Goal: Task Accomplishment & Management: Use online tool/utility

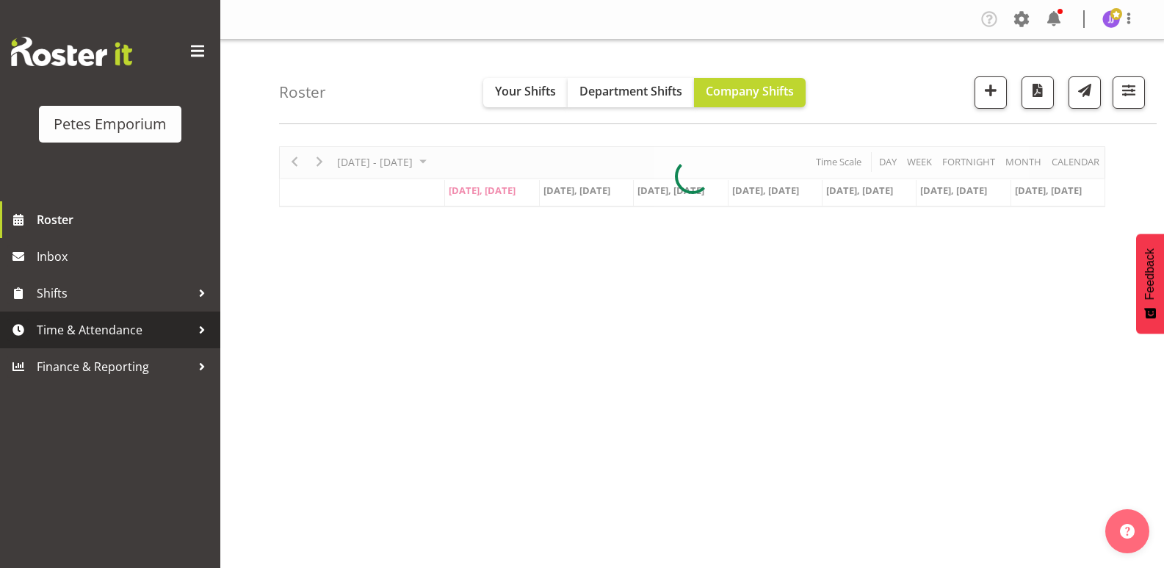
click at [95, 335] on span "Time & Attendance" at bounding box center [114, 330] width 154 height 22
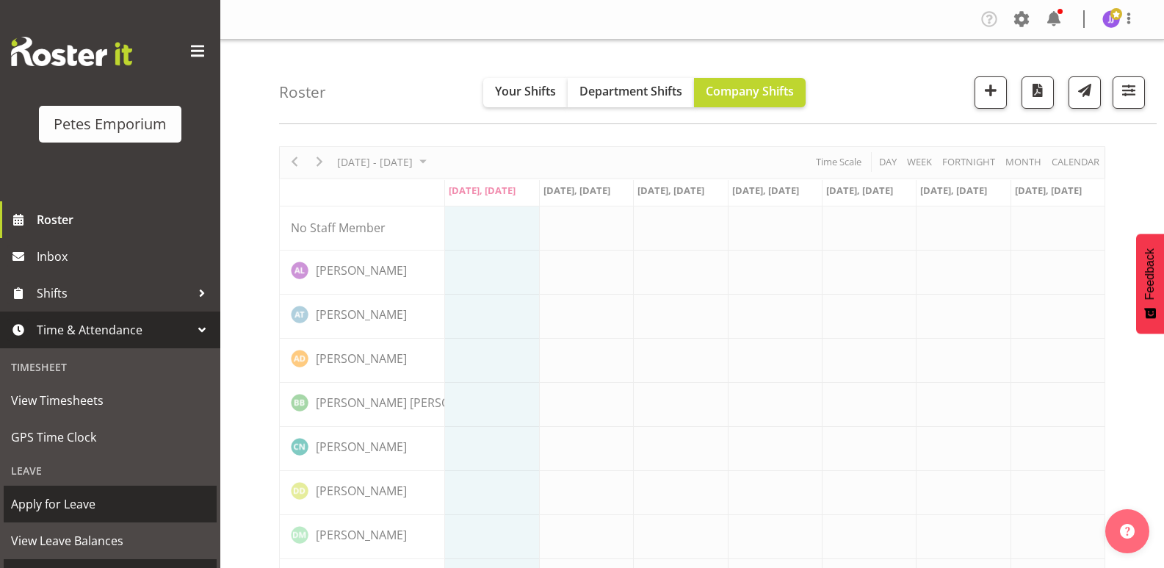
scroll to position [105, 0]
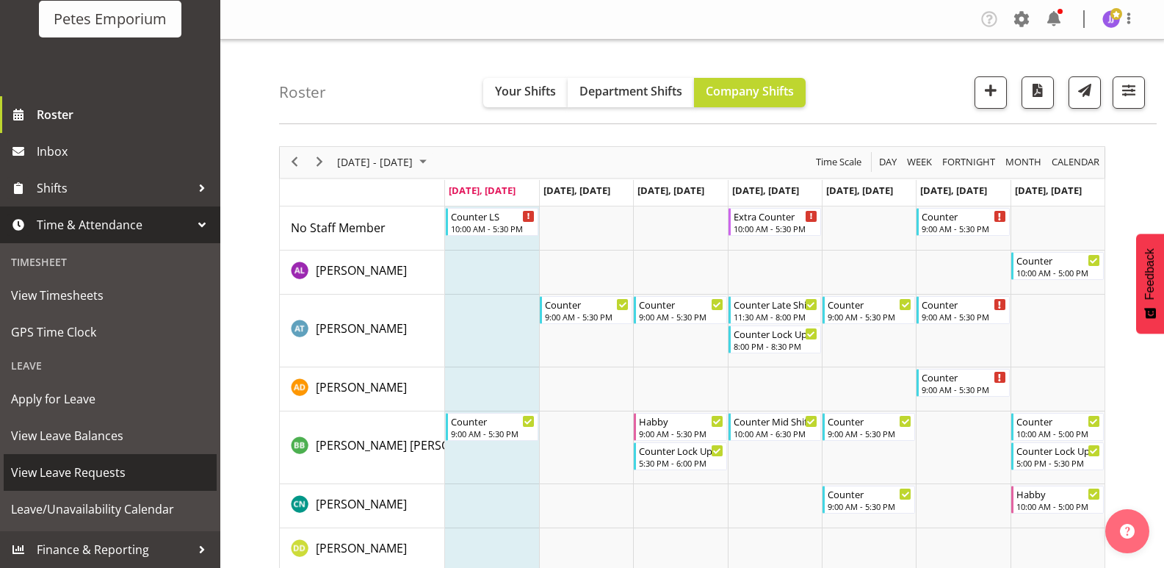
click at [81, 474] on span "View Leave Requests" at bounding box center [110, 472] width 198 height 22
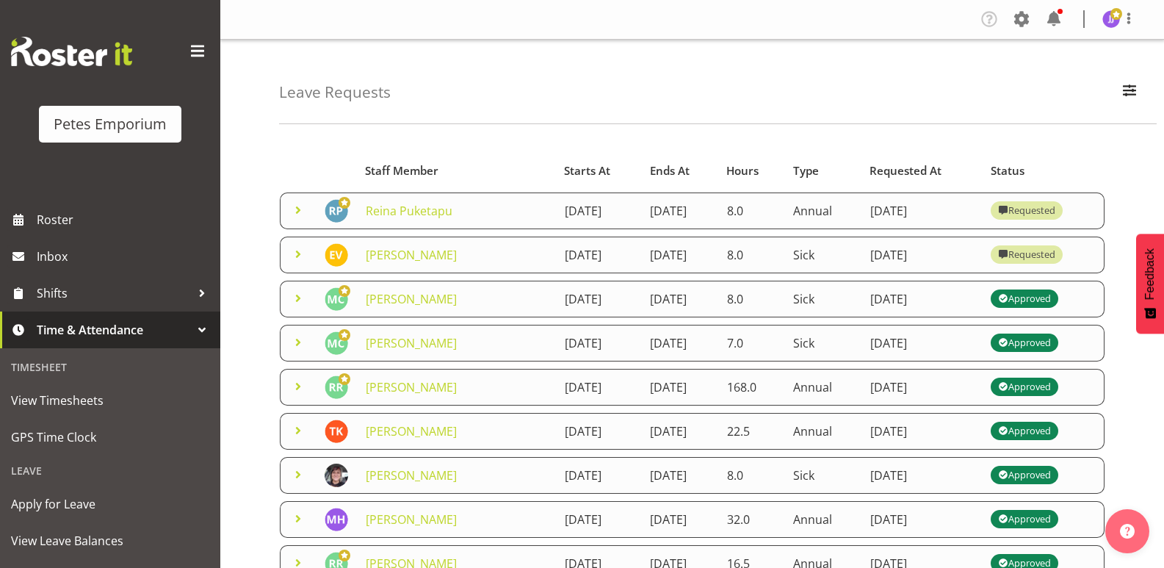
click at [299, 263] on span at bounding box center [298, 254] width 18 height 18
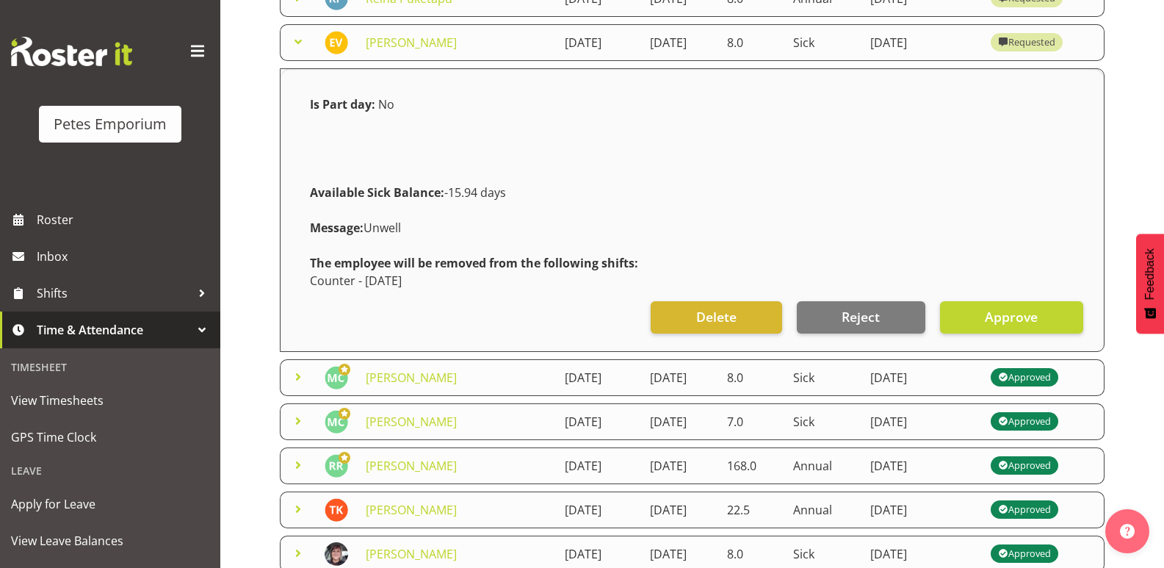
scroll to position [220, 0]
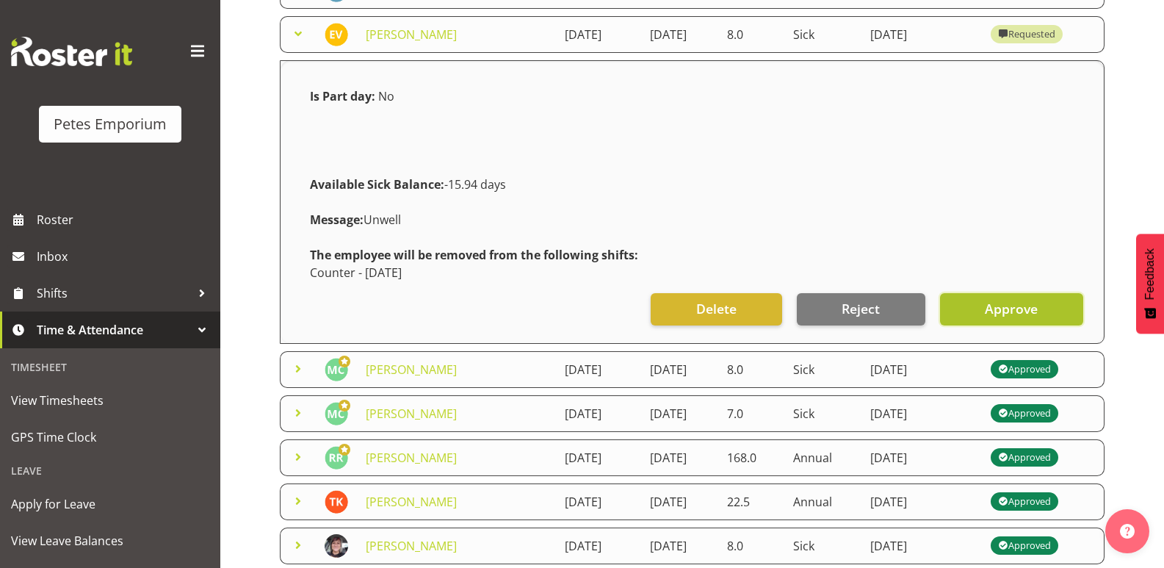
click at [981, 325] on button "Approve" at bounding box center [1011, 309] width 143 height 32
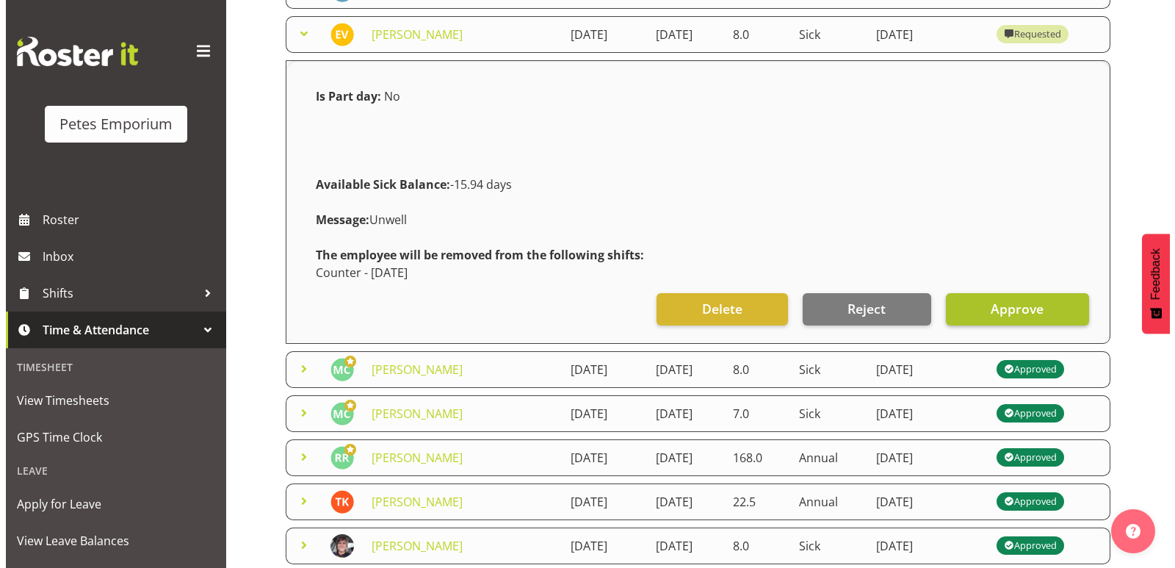
scroll to position [214, 0]
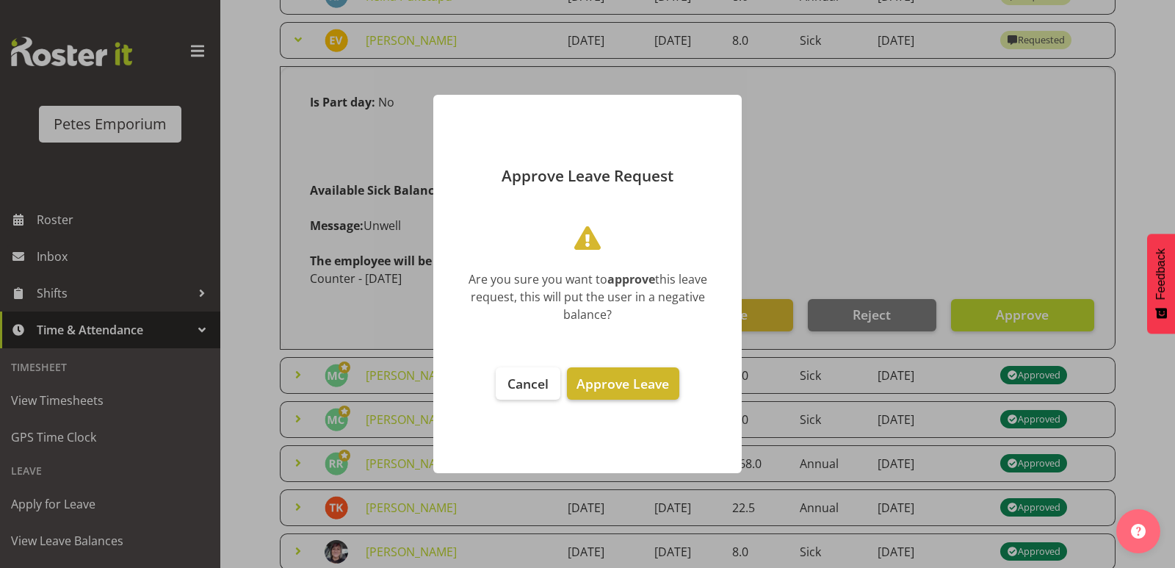
click at [643, 387] on span "Approve Leave" at bounding box center [622, 384] width 93 height 18
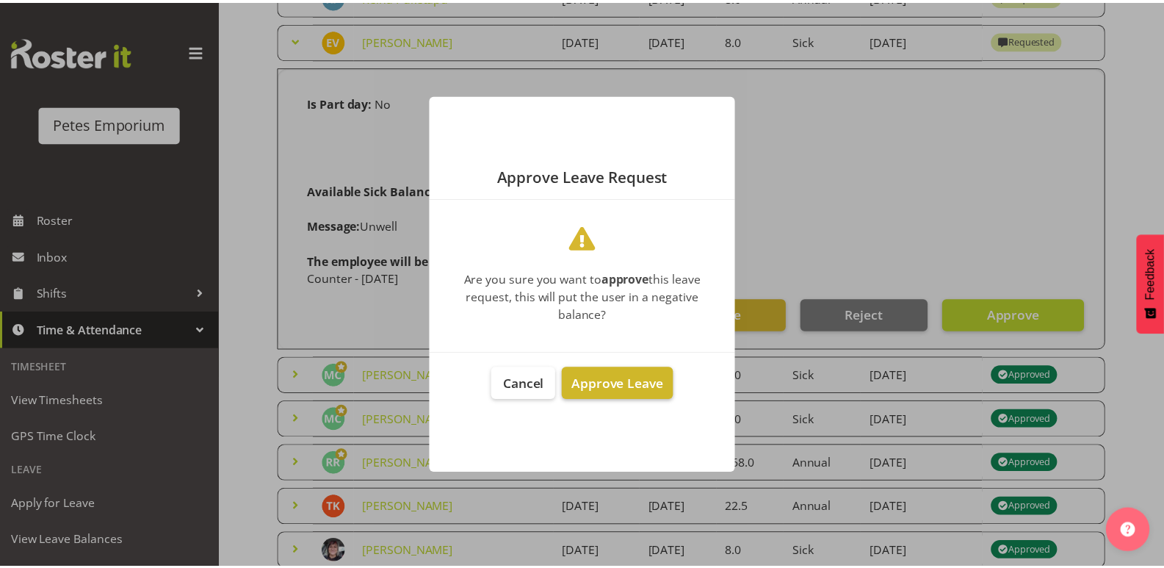
scroll to position [220, 0]
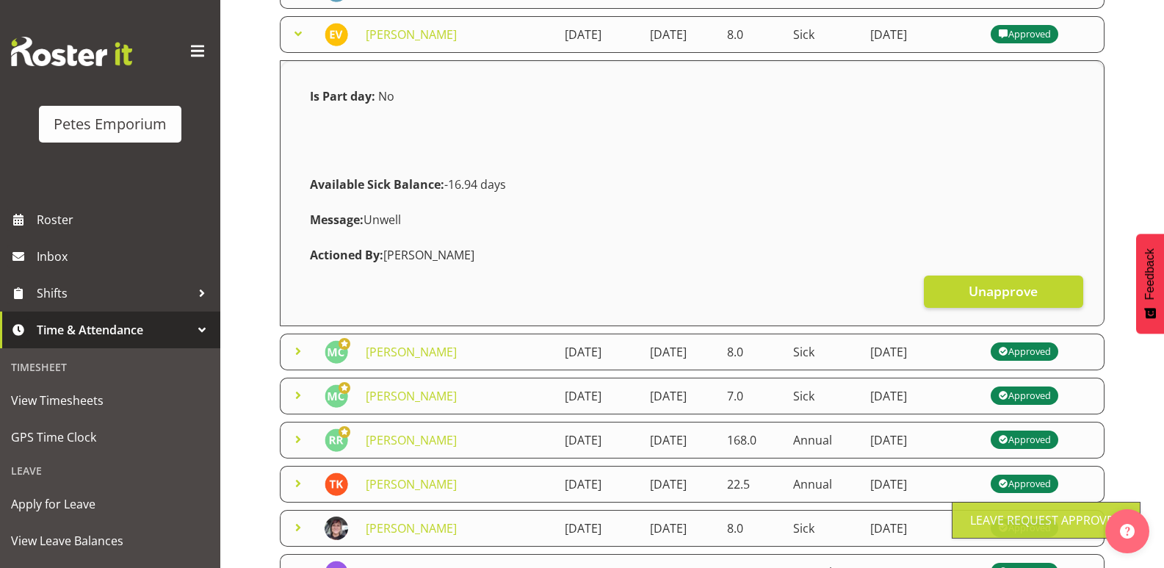
click at [294, 43] on span at bounding box center [298, 34] width 18 height 18
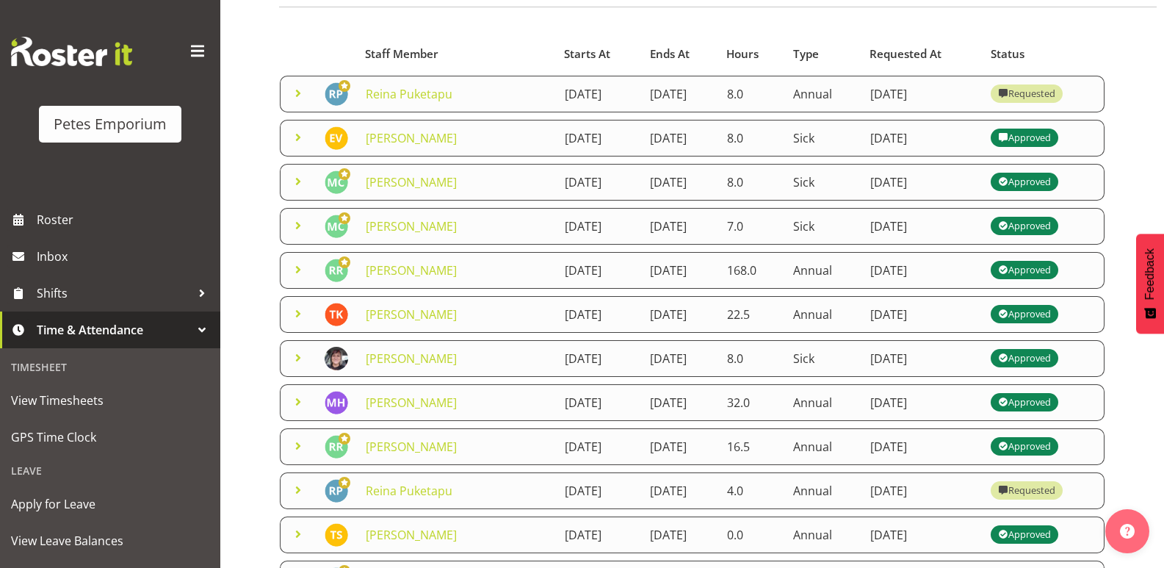
scroll to position [88, 0]
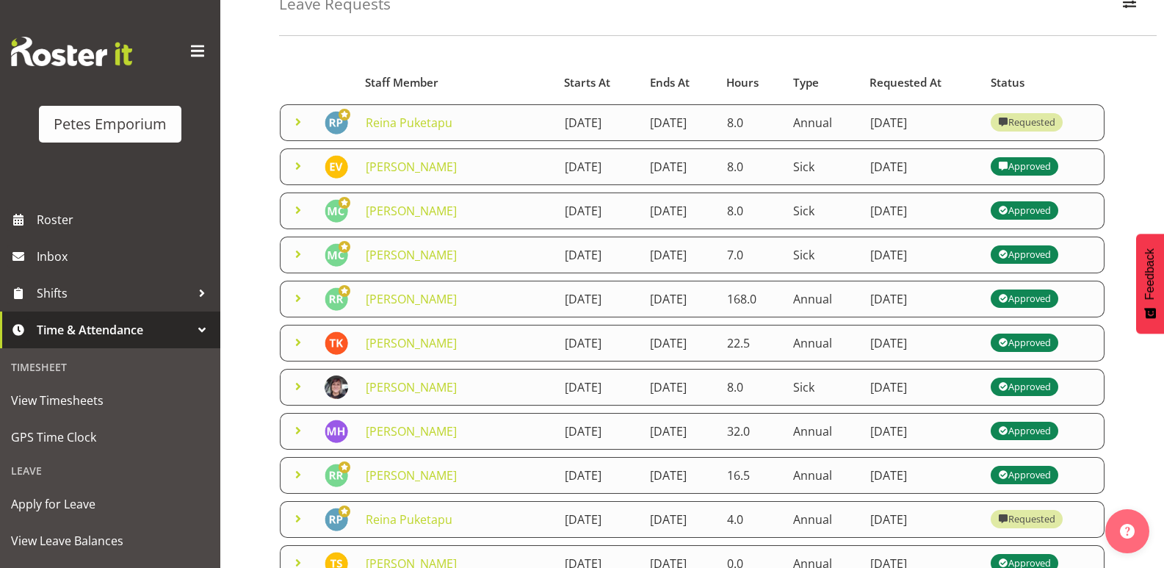
click at [293, 118] on span at bounding box center [298, 122] width 18 height 18
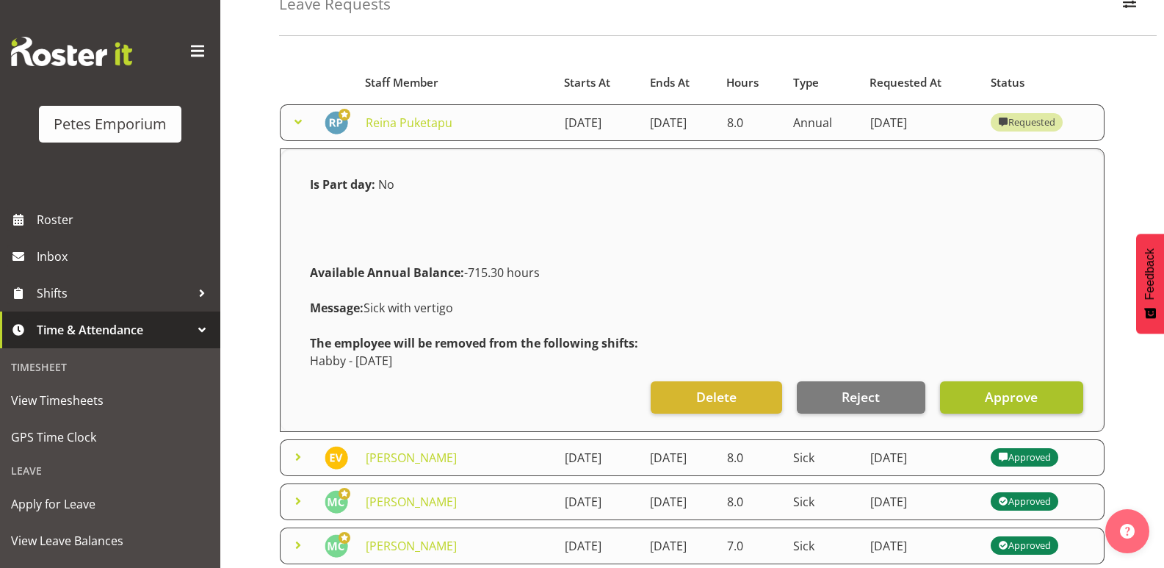
click at [1001, 406] on span "Approve" at bounding box center [1011, 396] width 53 height 19
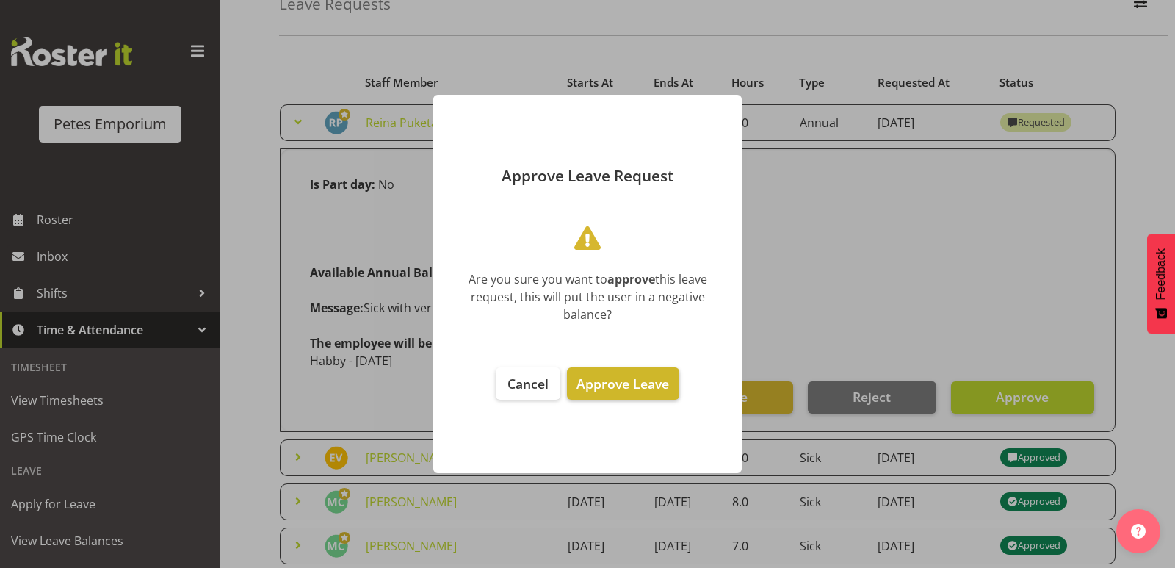
click at [641, 378] on span "Approve Leave" at bounding box center [622, 384] width 93 height 18
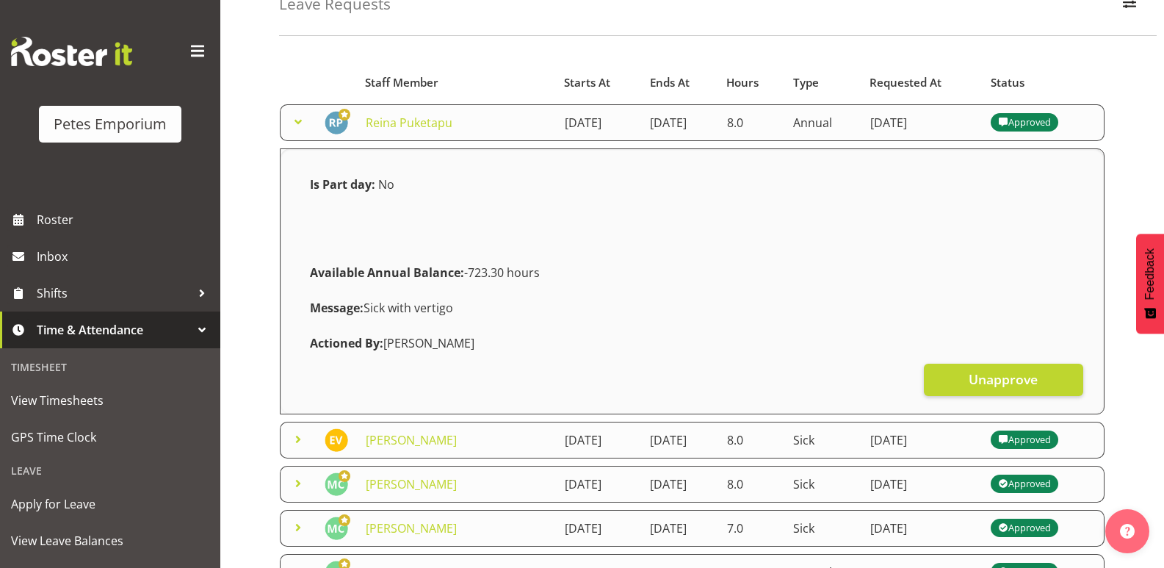
click at [292, 121] on span at bounding box center [298, 122] width 18 height 18
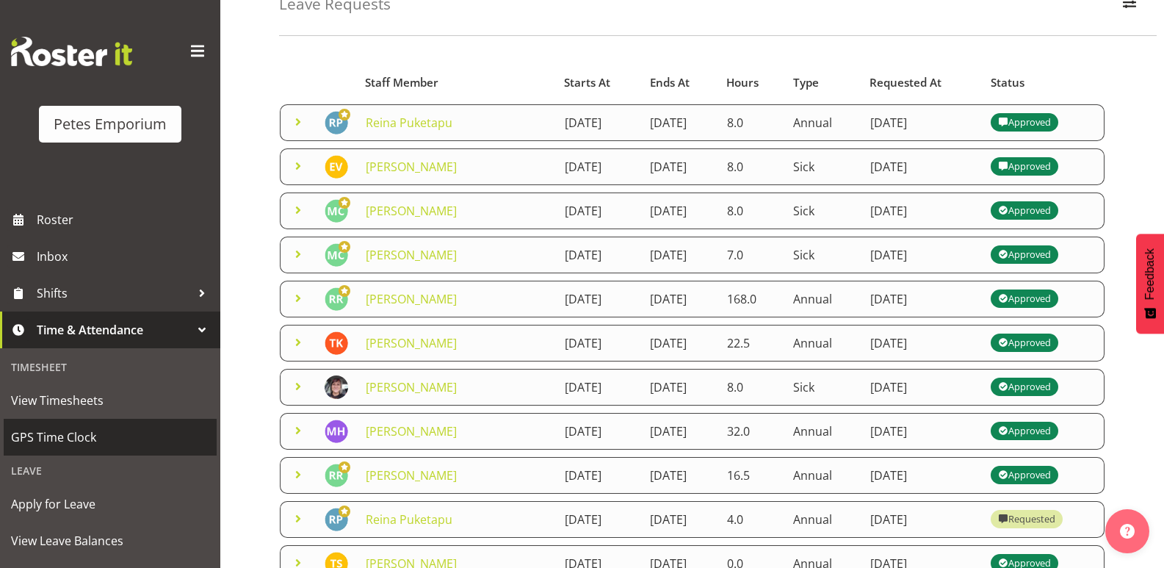
click at [102, 442] on span "GPS Time Clock" at bounding box center [110, 437] width 198 height 22
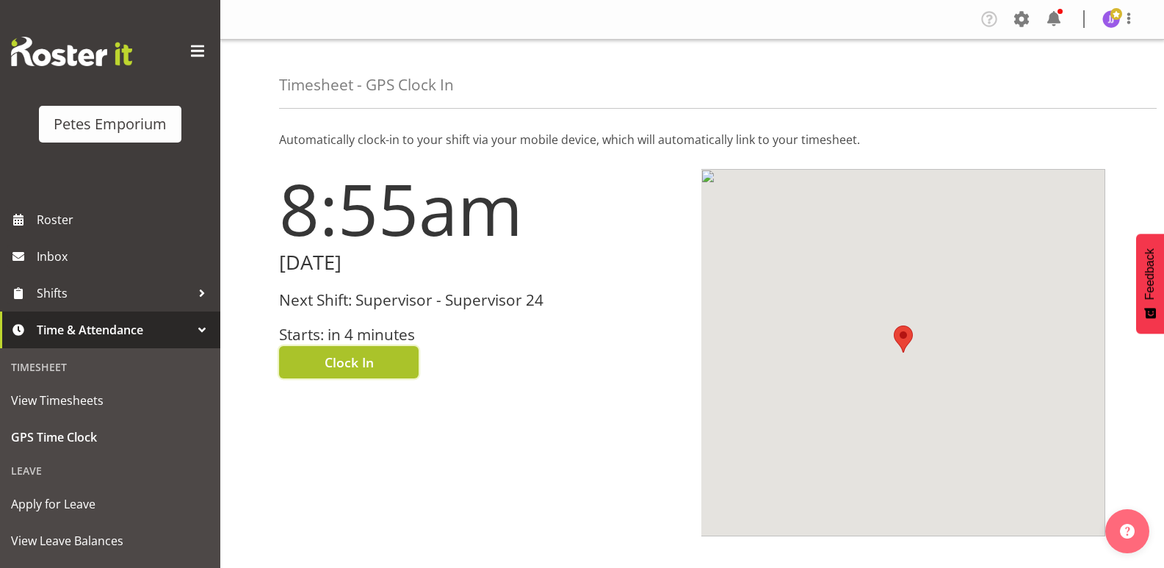
click at [317, 364] on button "Clock In" at bounding box center [349, 362] width 140 height 32
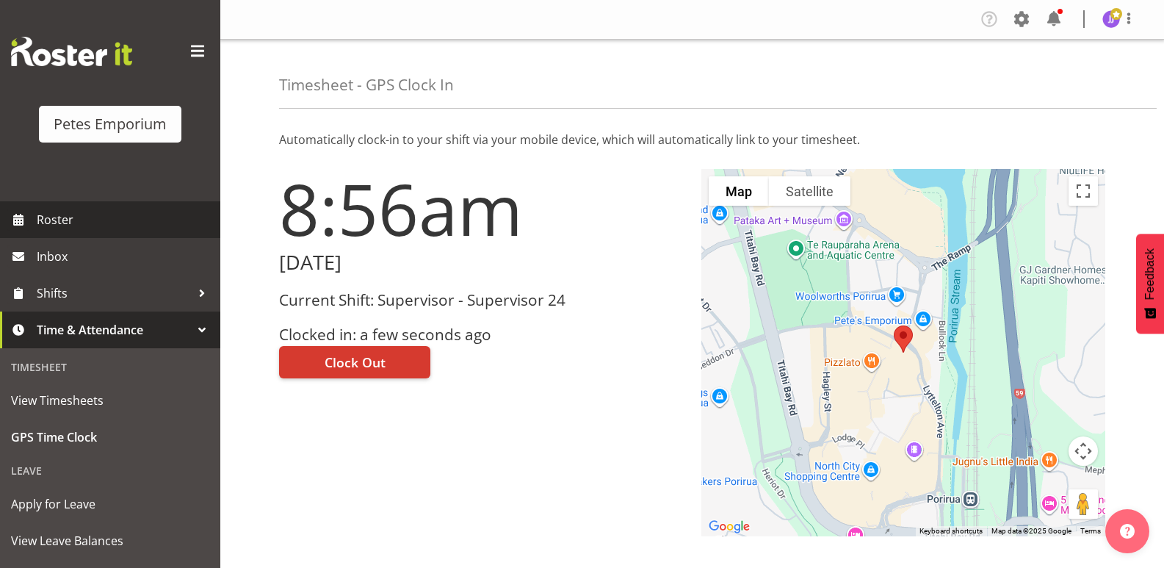
click at [82, 214] on span "Roster" at bounding box center [125, 220] width 176 height 22
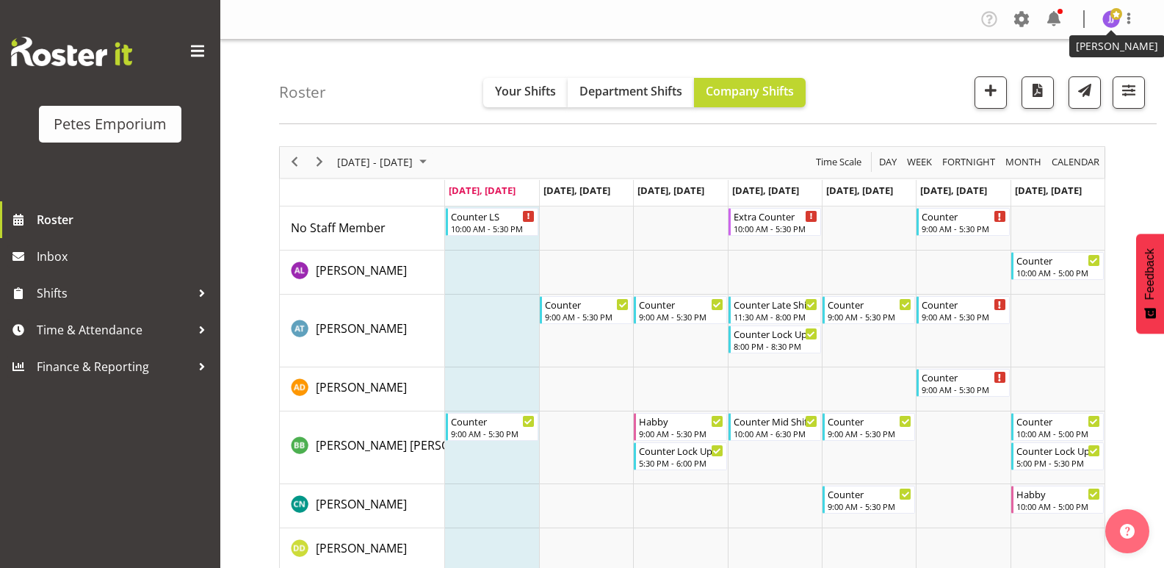
click at [1110, 26] on img at bounding box center [1111, 19] width 18 height 18
click at [1125, 121] on div "Roster Your Shifts Department Shifts Company Shifts 1 Locations Clear [GEOGRAPH…" at bounding box center [718, 82] width 878 height 84
click at [1134, 102] on button "button" at bounding box center [1129, 92] width 32 height 32
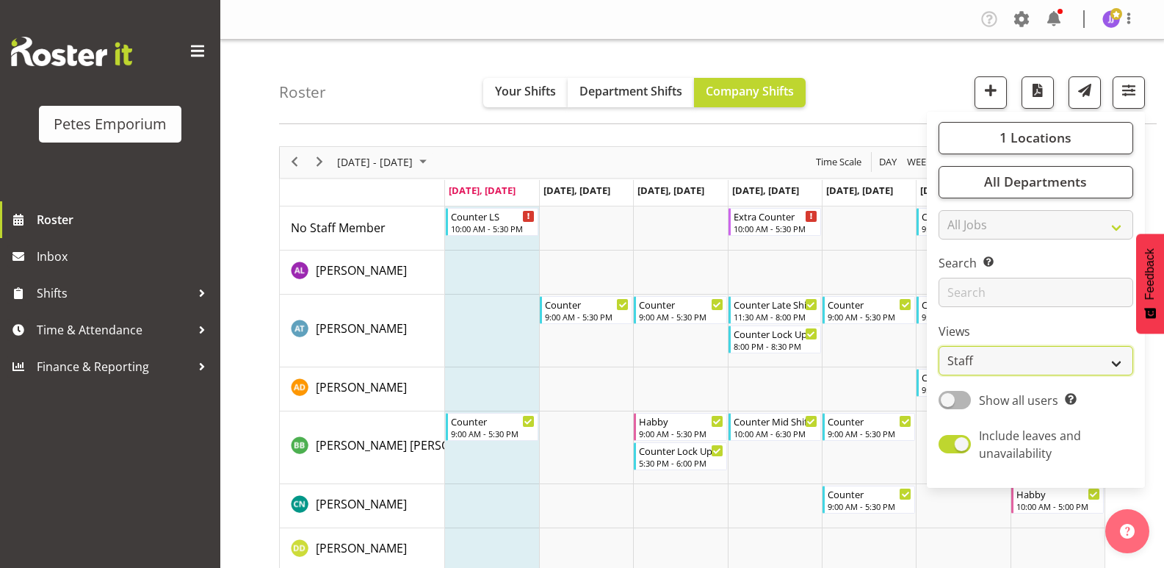
click at [1121, 364] on select "Staff Role Shift - Horizontal Shift - Vertical Staff - Location" at bounding box center [1035, 360] width 195 height 29
select select "shift"
click at [939, 346] on select "Staff Role Shift - Horizontal Shift - Vertical Staff - Location" at bounding box center [1035, 360] width 195 height 29
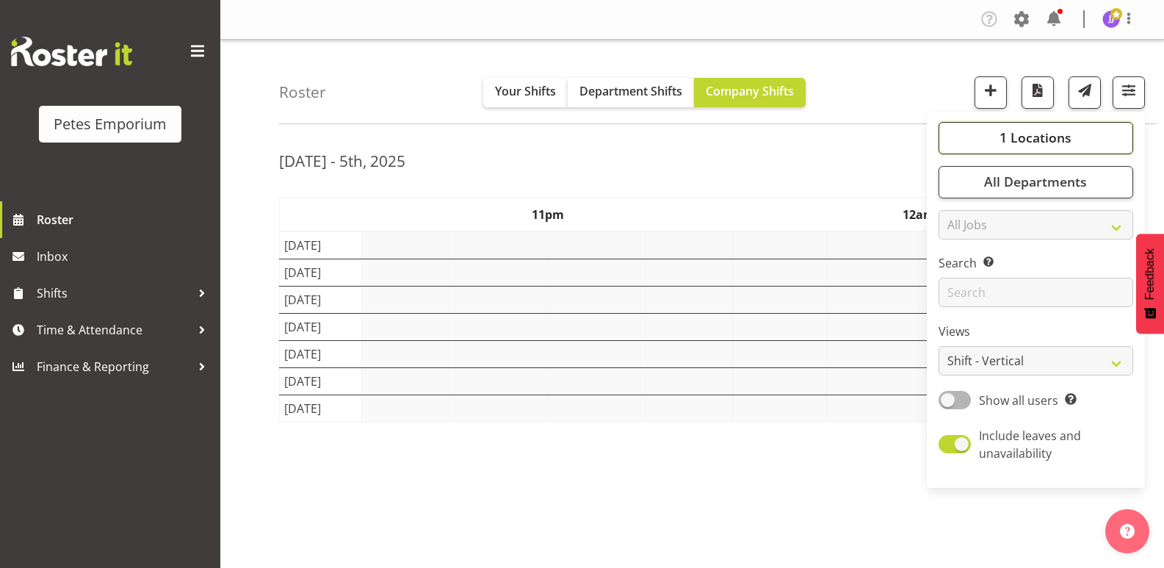
click at [961, 135] on button "1 Locations" at bounding box center [1035, 138] width 195 height 32
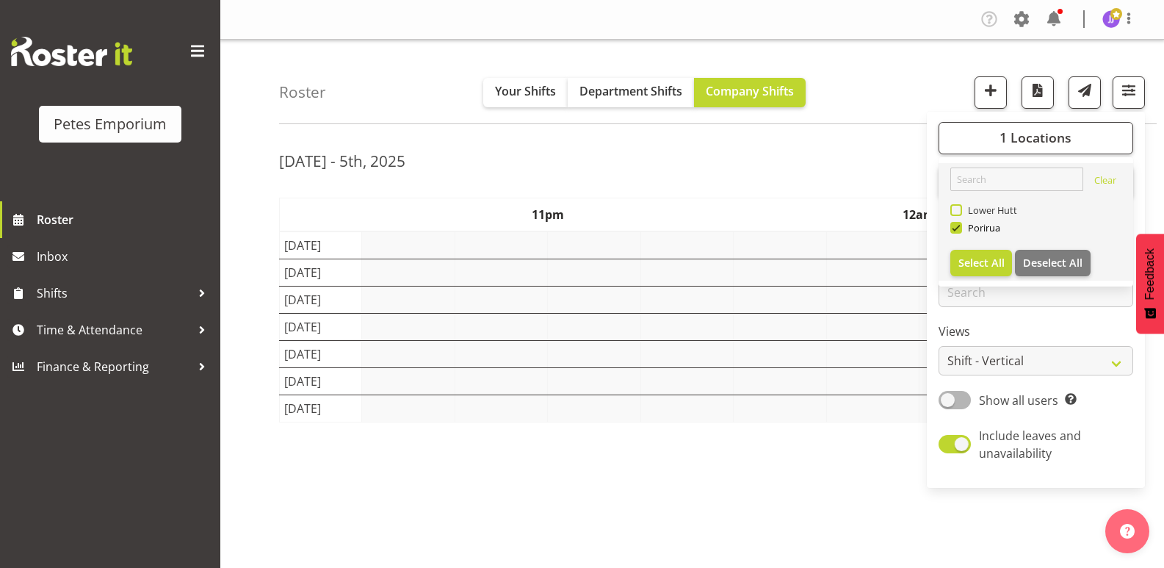
click at [958, 207] on span at bounding box center [956, 210] width 12 height 12
click at [958, 207] on input "Lower Hutt" at bounding box center [955, 210] width 10 height 10
checkbox input "true"
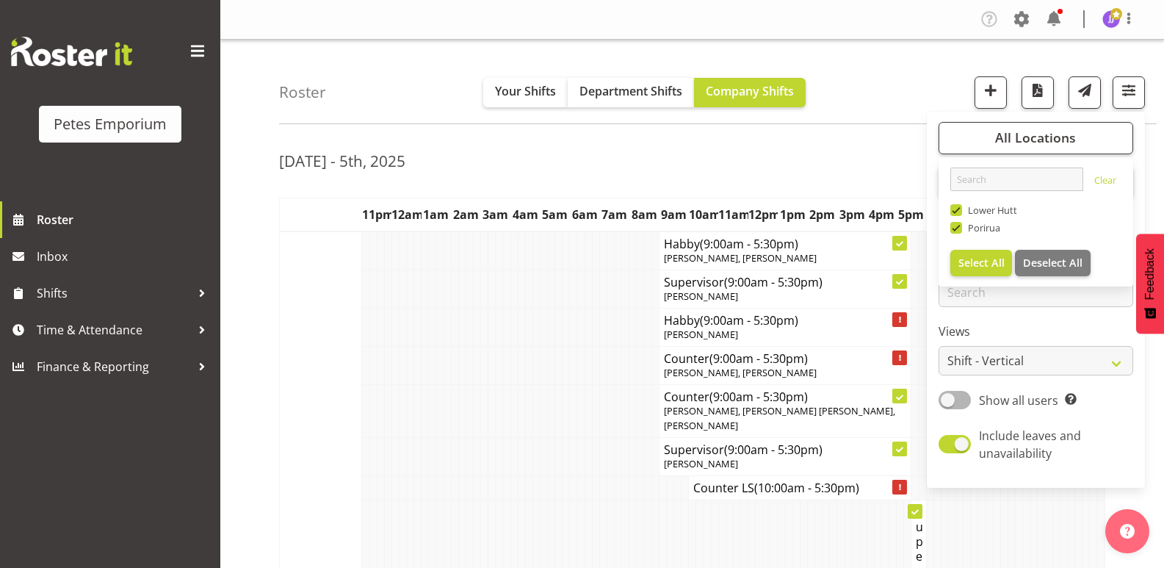
click at [397, 404] on td at bounding box center [394, 411] width 7 height 52
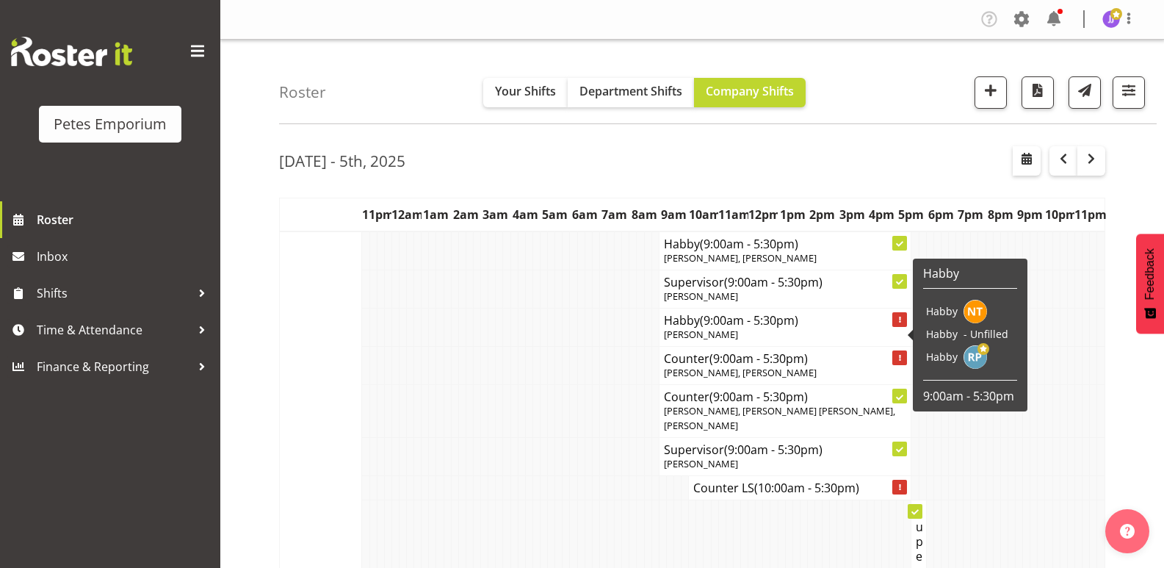
click at [733, 320] on span "(9:00am - 5:30pm)" at bounding box center [749, 320] width 98 height 16
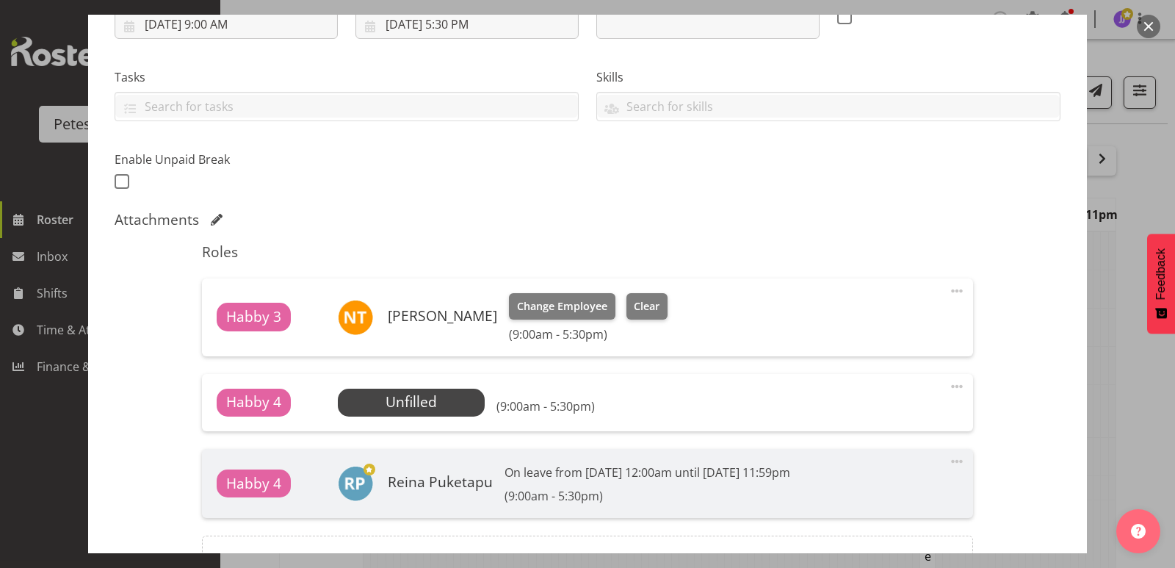
scroll to position [294, 0]
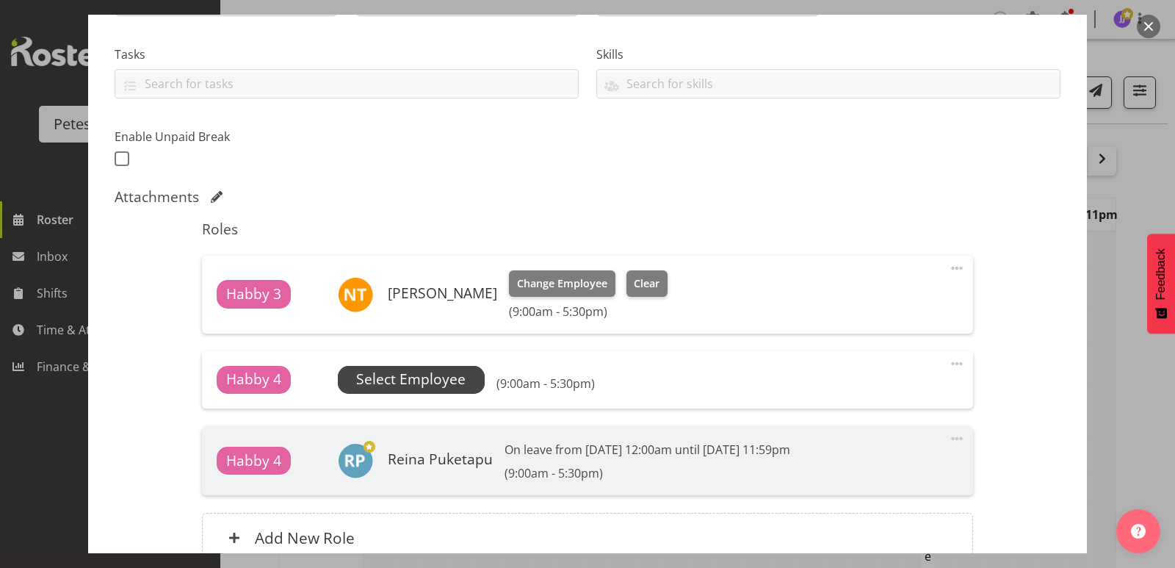
click at [456, 380] on span "Select Employee" at bounding box center [410, 379] width 109 height 21
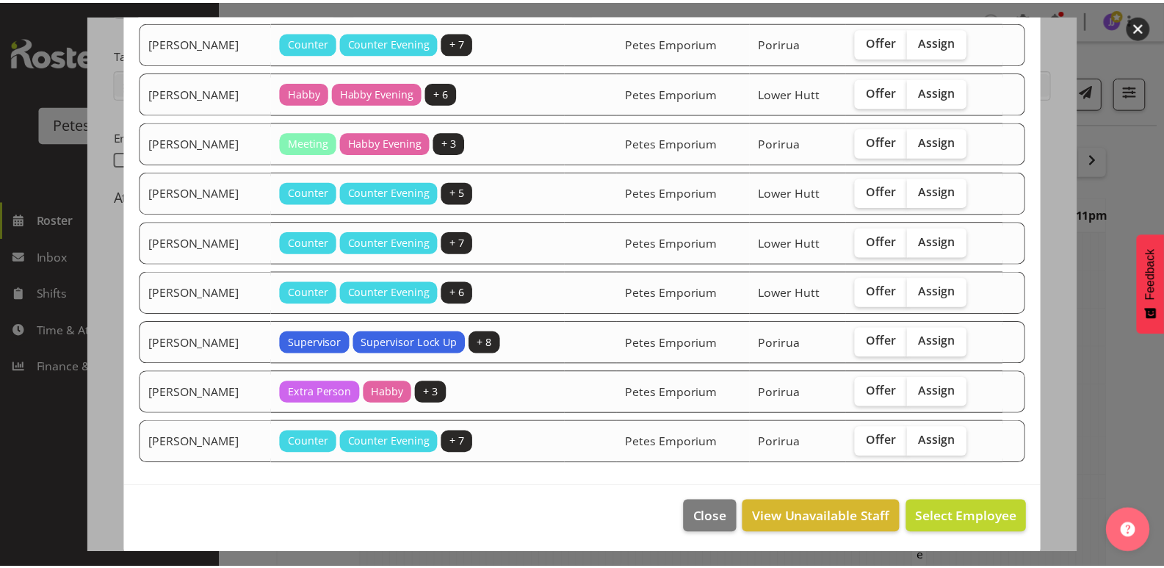
scroll to position [195, 0]
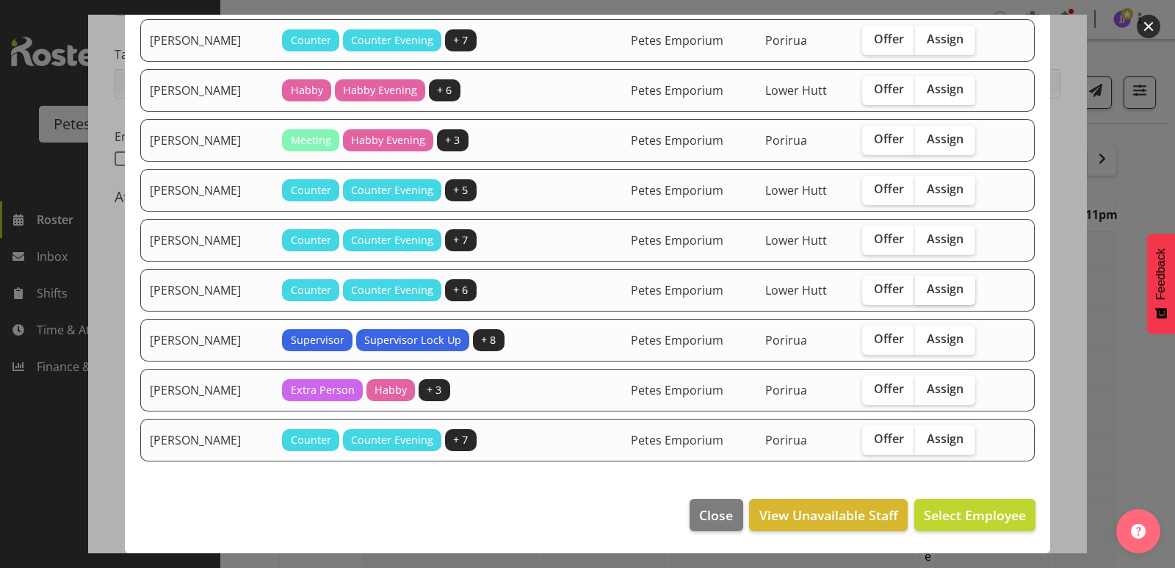
click at [939, 291] on span "Assign" at bounding box center [945, 288] width 37 height 15
click at [925, 291] on input "Assign" at bounding box center [920, 289] width 10 height 10
checkbox input "true"
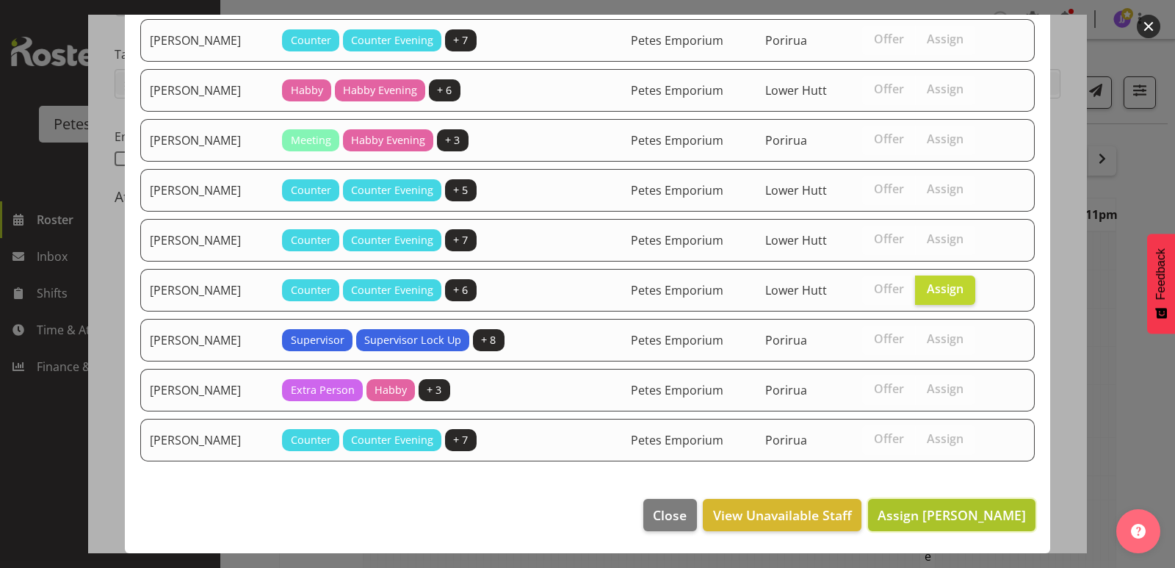
click at [955, 516] on span "Assign [PERSON_NAME]" at bounding box center [952, 515] width 148 height 18
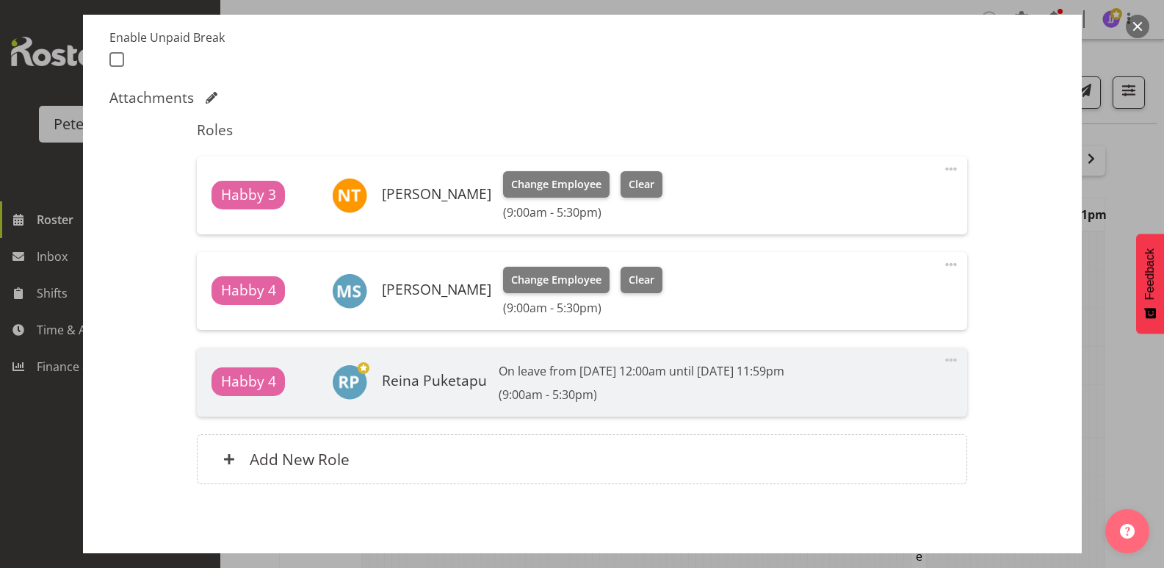
scroll to position [455, 0]
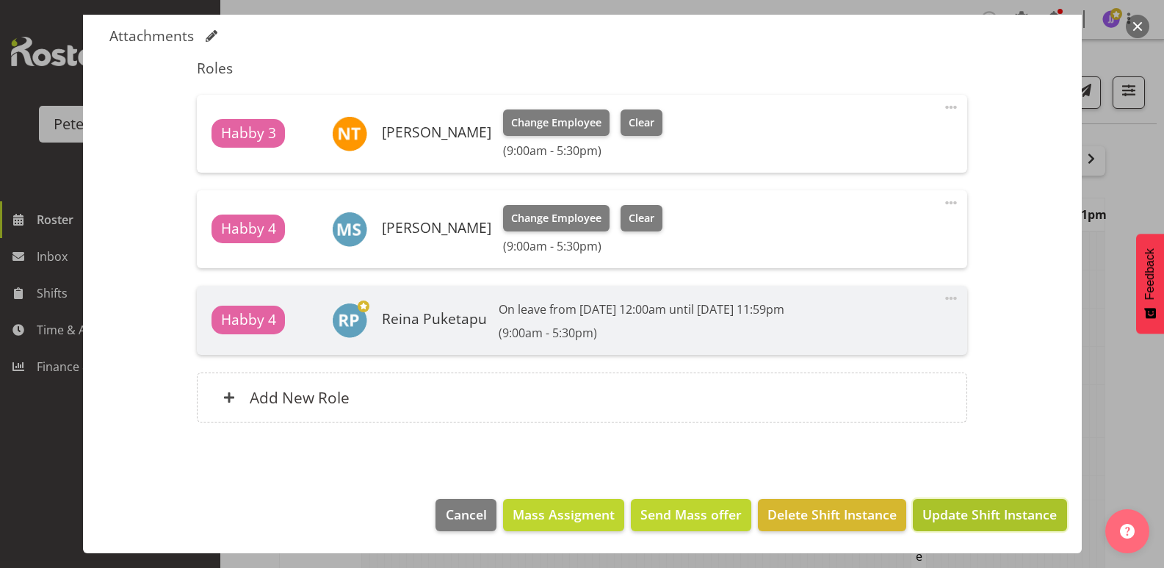
click at [965, 516] on span "Update Shift Instance" at bounding box center [989, 513] width 134 height 19
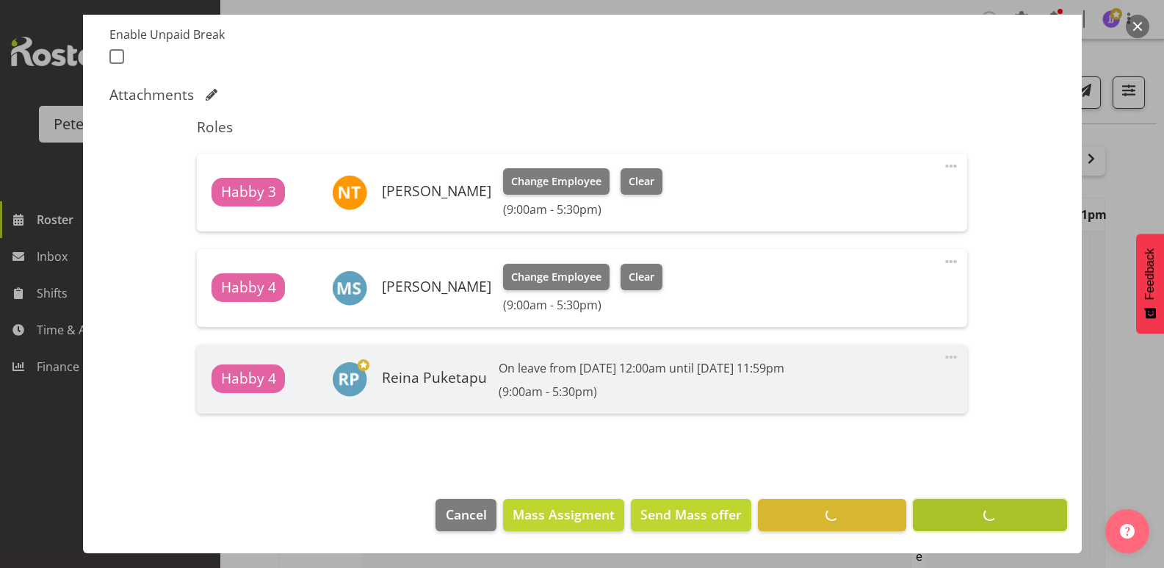
scroll to position [396, 0]
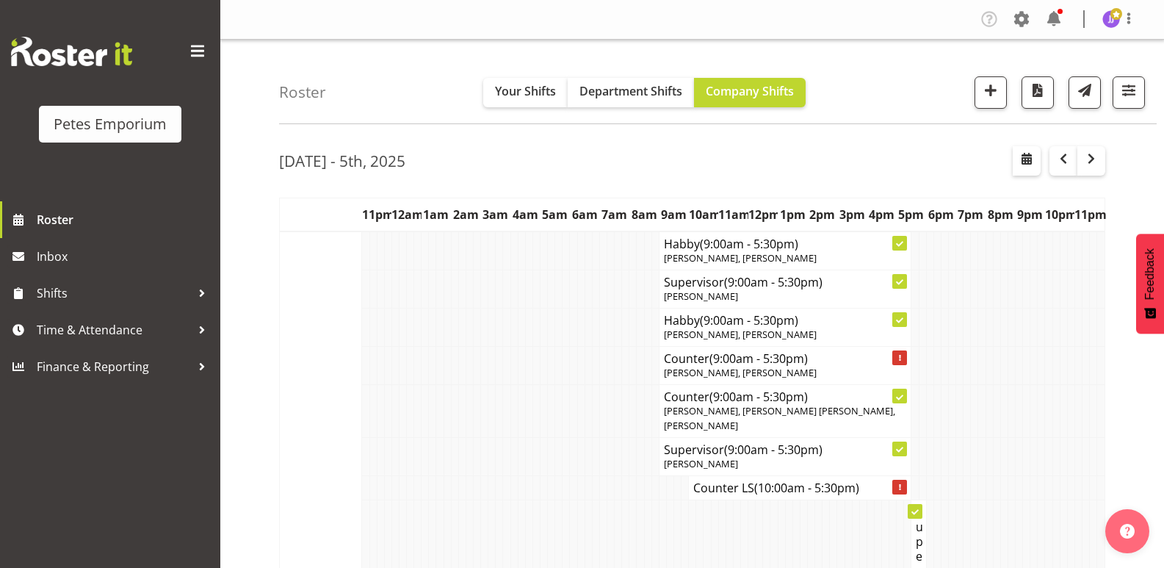
click at [383, 383] on td at bounding box center [380, 366] width 7 height 38
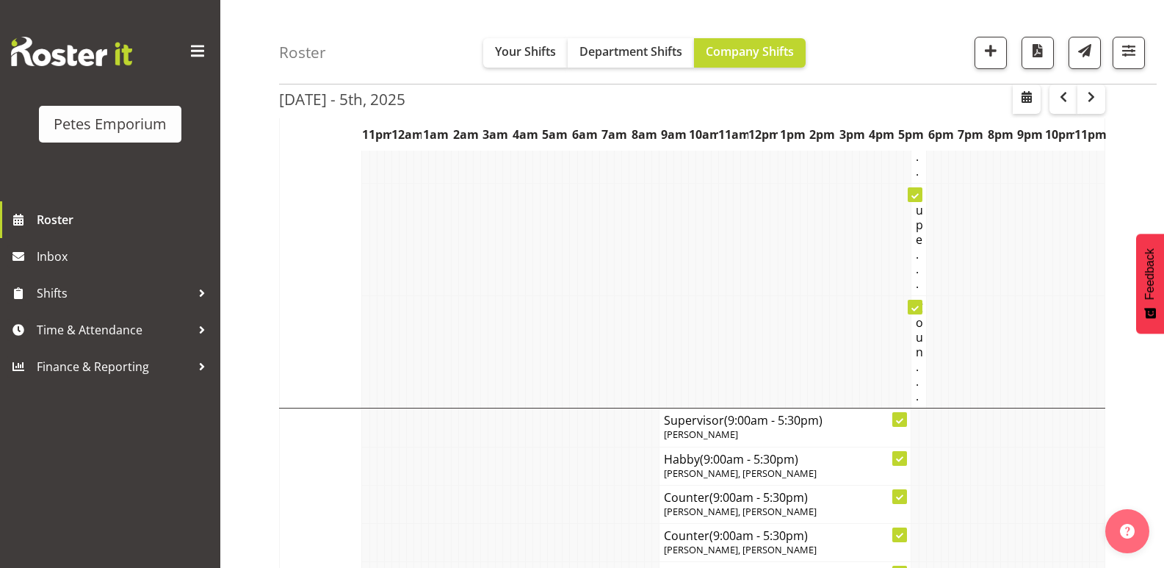
scroll to position [1689, 0]
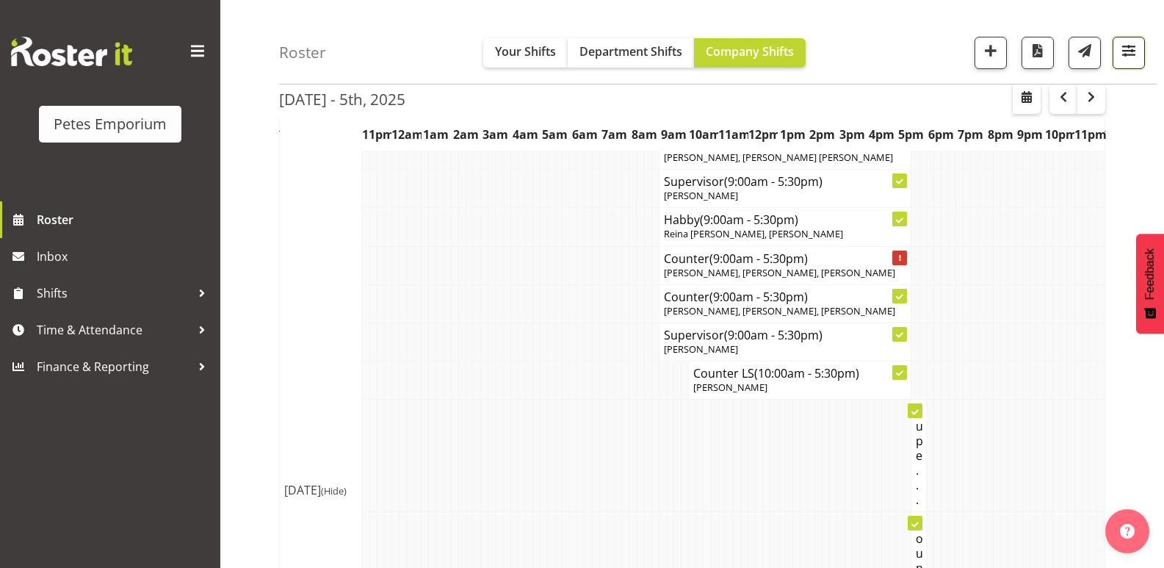
click at [1126, 60] on span "button" at bounding box center [1128, 50] width 19 height 19
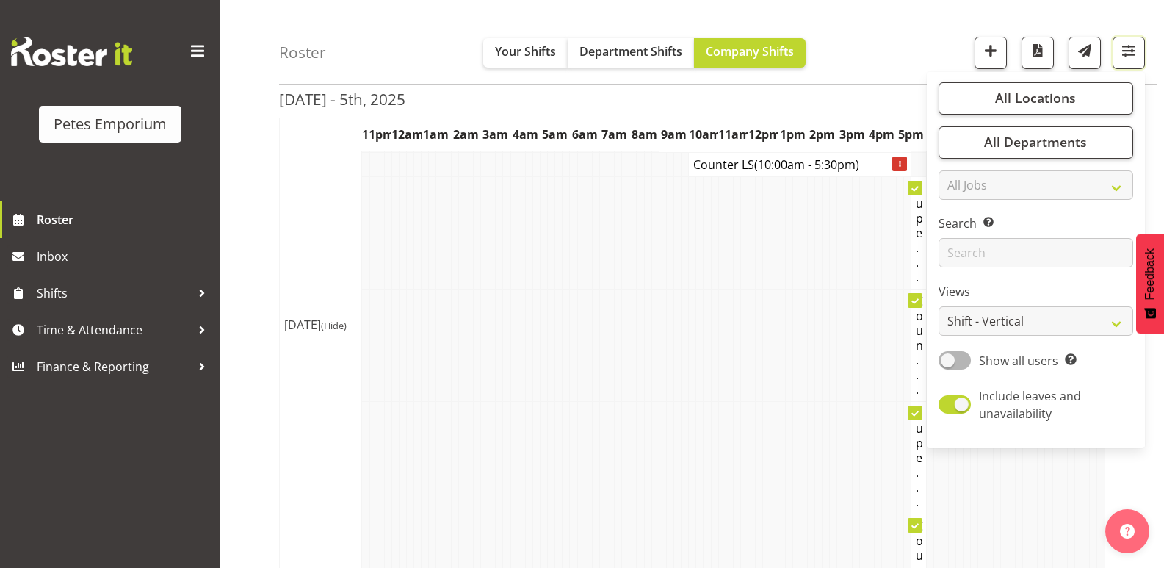
scroll to position [0, 0]
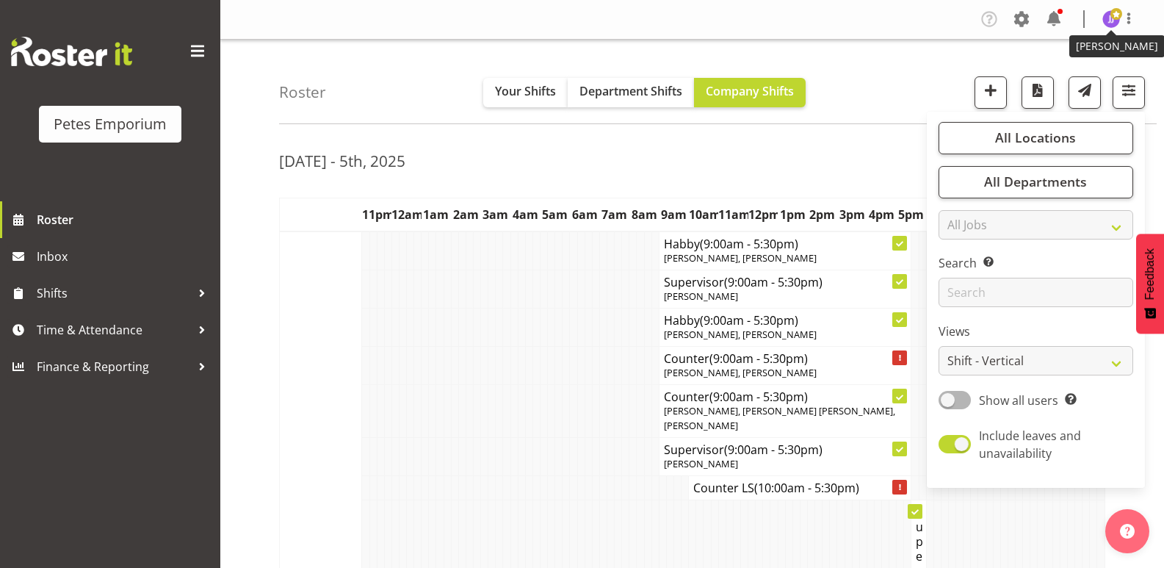
click at [1112, 19] on span at bounding box center [1116, 14] width 12 height 12
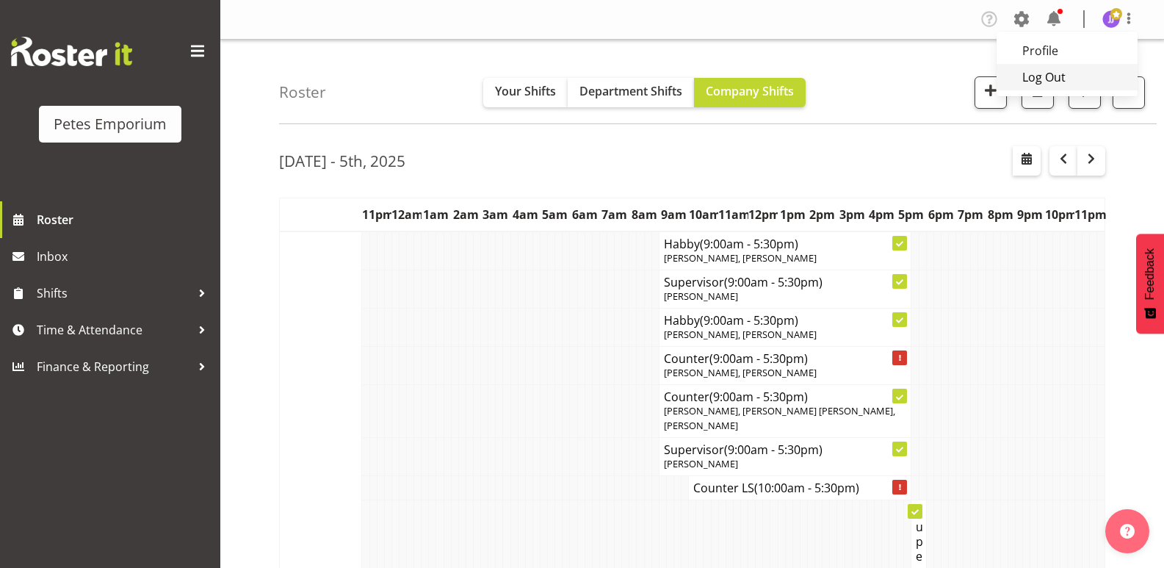
click at [1033, 79] on link "Log Out" at bounding box center [1067, 77] width 141 height 26
